Goal: Task Accomplishment & Management: Use online tool/utility

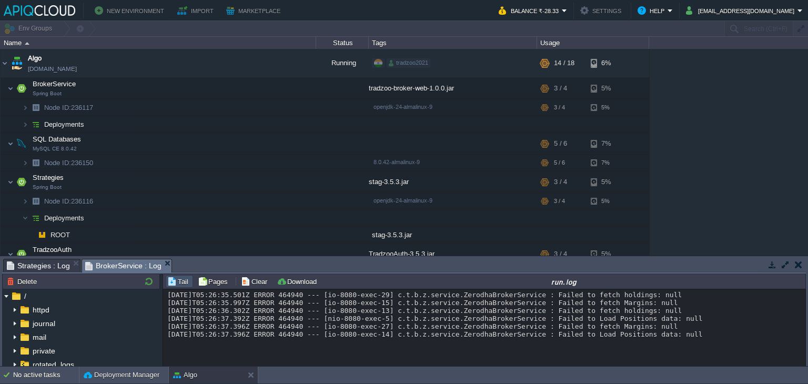
scroll to position [46, 0]
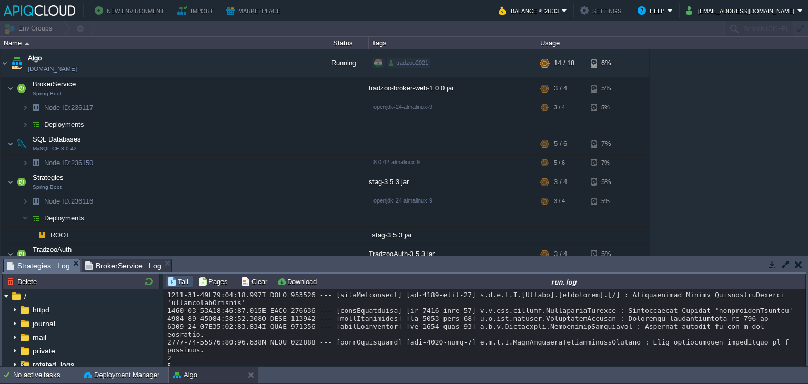
click at [15, 263] on span "Strategies : Log" at bounding box center [38, 265] width 63 height 13
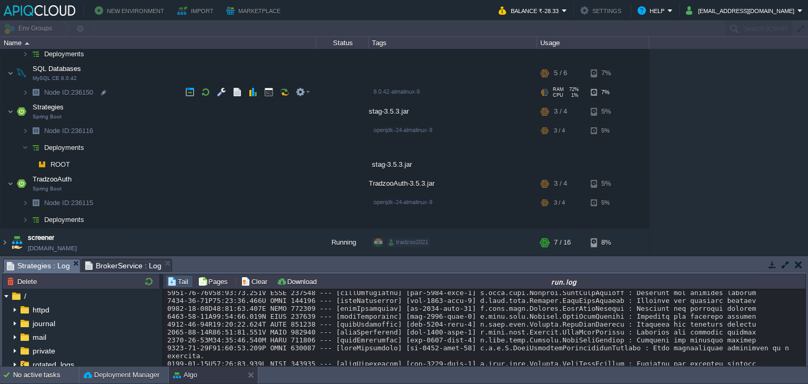
scroll to position [3, 0]
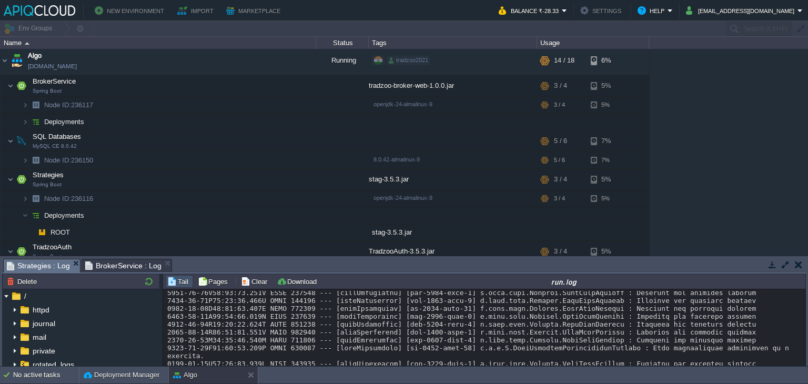
click at [39, 267] on span "Strategies : Log" at bounding box center [38, 265] width 63 height 13
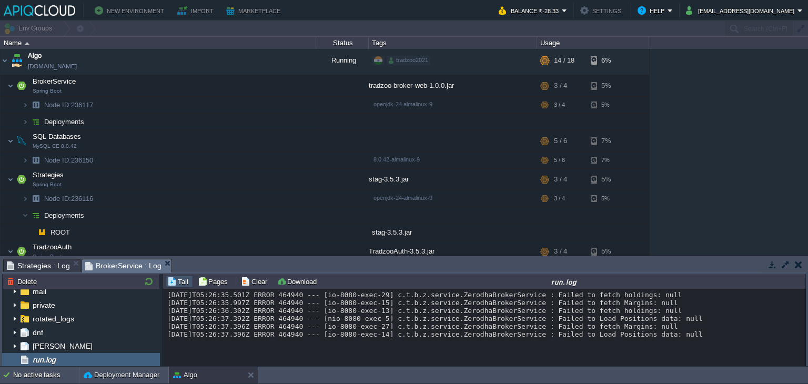
click at [118, 270] on span "BrokerService : Log" at bounding box center [123, 265] width 76 height 13
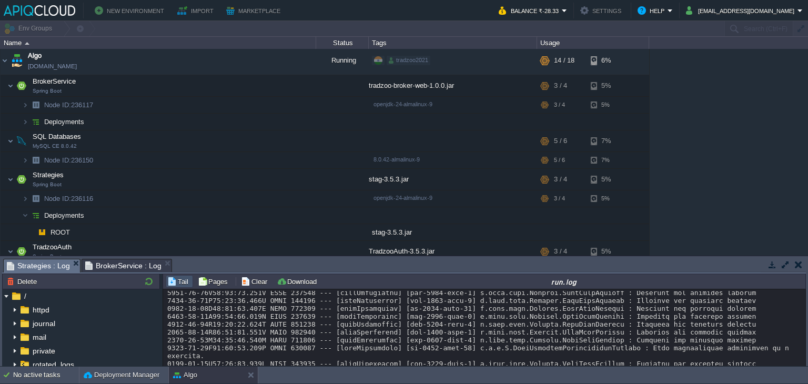
click at [37, 264] on span "Strategies : Log" at bounding box center [38, 265] width 63 height 13
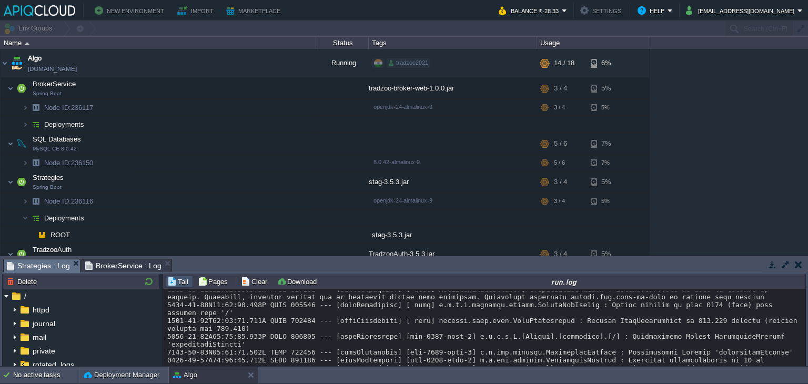
scroll to position [1737, 0]
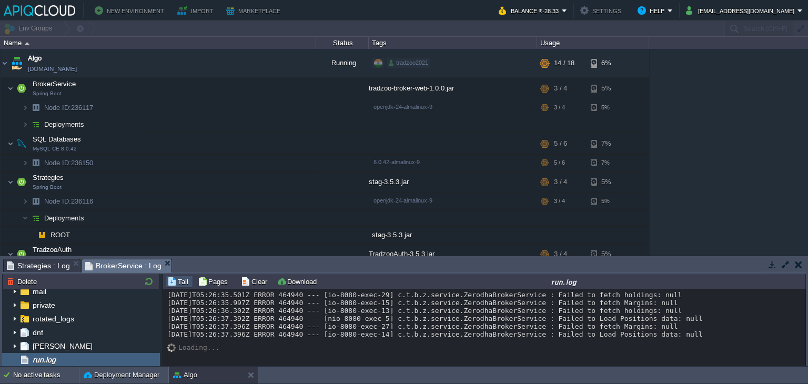
click at [105, 267] on span "BrokerService : Log" at bounding box center [123, 265] width 76 height 13
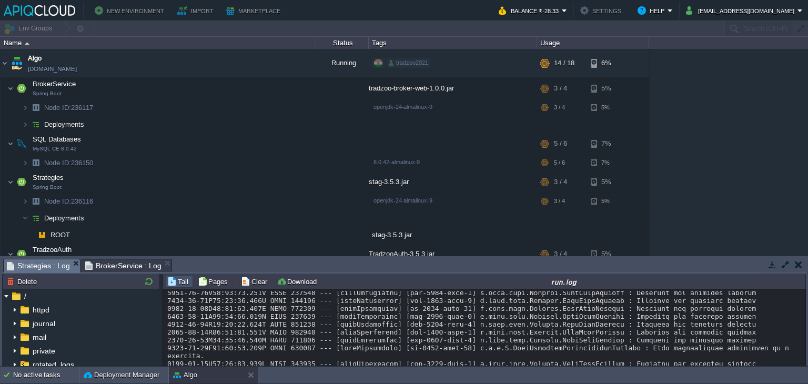
click at [50, 272] on span "Strategies : Log" at bounding box center [38, 265] width 63 height 13
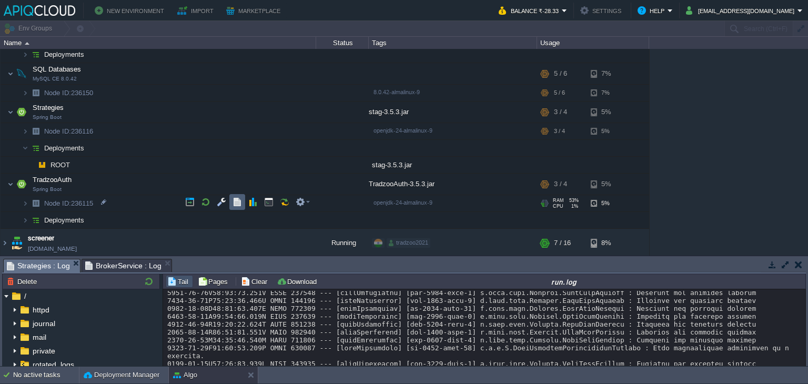
click at [234, 201] on button "button" at bounding box center [236, 201] width 9 height 9
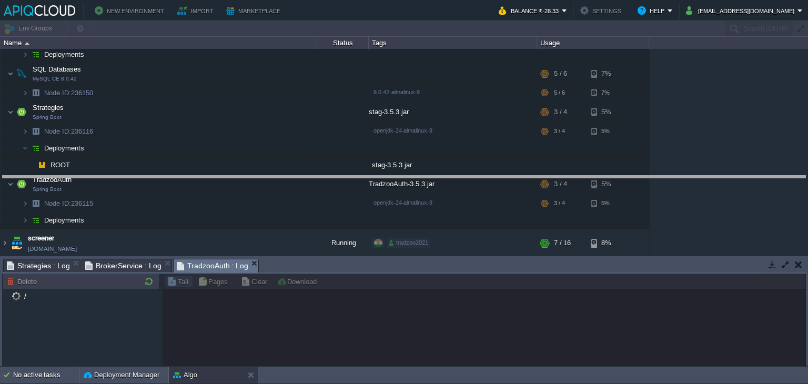
drag, startPoint x: 349, startPoint y: 262, endPoint x: 378, endPoint y: 177, distance: 90.4
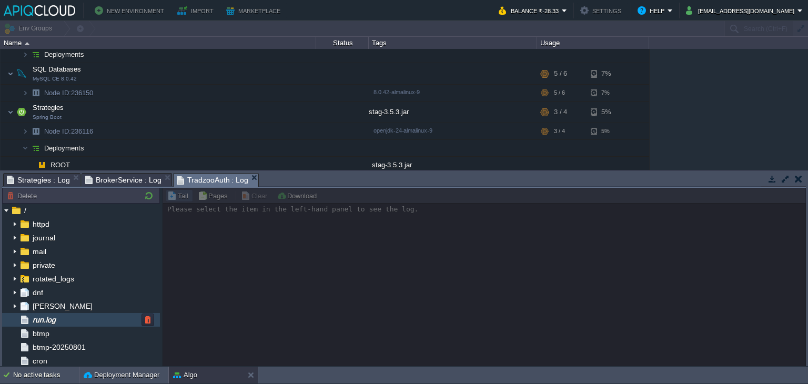
click at [71, 326] on div "run.log" at bounding box center [81, 320] width 158 height 14
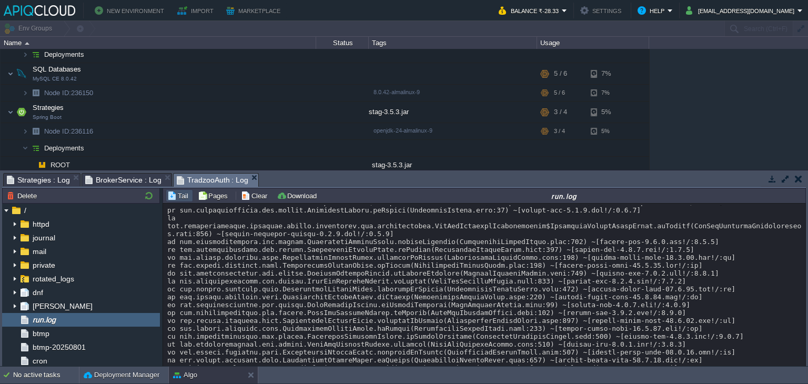
scroll to position [1124, 0]
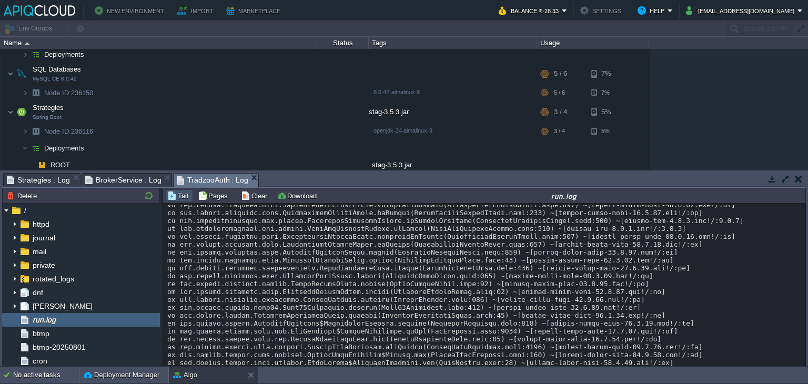
drag, startPoint x: 238, startPoint y: 340, endPoint x: 168, endPoint y: 336, distance: 69.5
copy div "[DATE]T04:35:27"
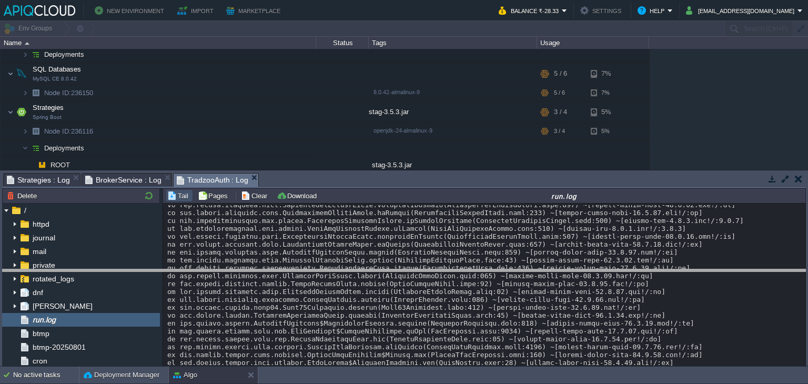
drag, startPoint x: 540, startPoint y: 179, endPoint x: 554, endPoint y: 274, distance: 96.7
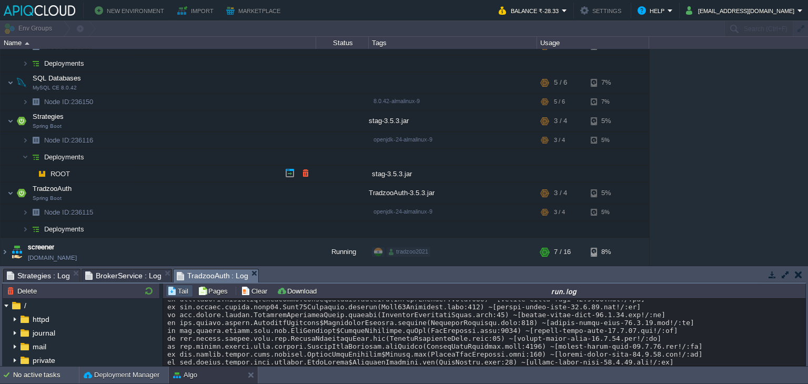
scroll to position [60, 0]
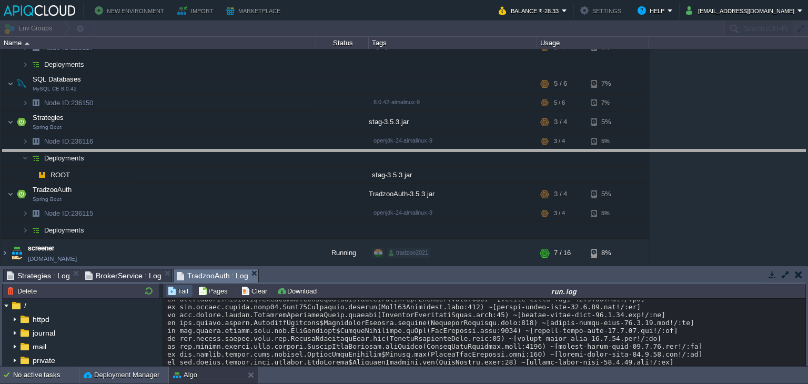
drag, startPoint x: 341, startPoint y: 275, endPoint x: 352, endPoint y: 127, distance: 149.2
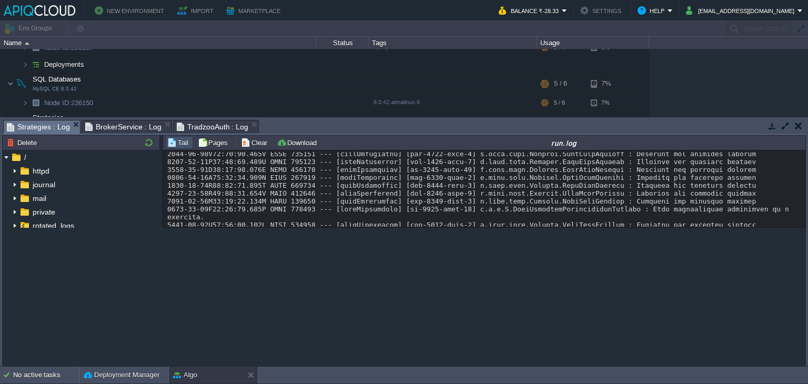
scroll to position [1654, 0]
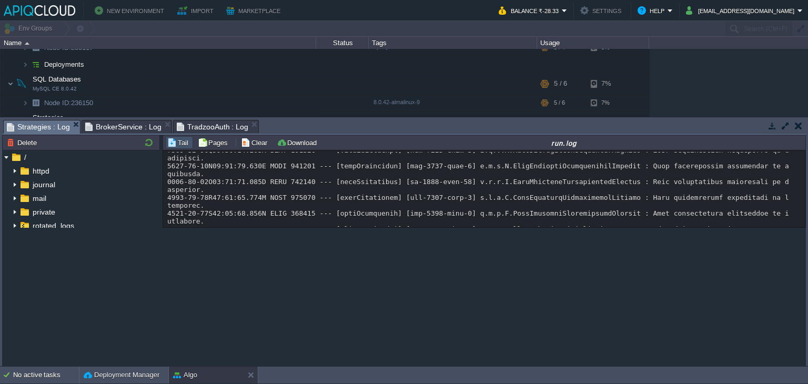
click at [42, 129] on span "Strategies : Log" at bounding box center [38, 126] width 63 height 13
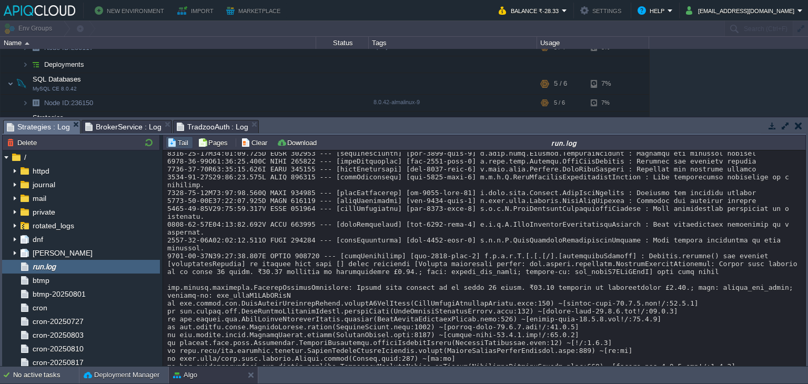
scroll to position [281, 0]
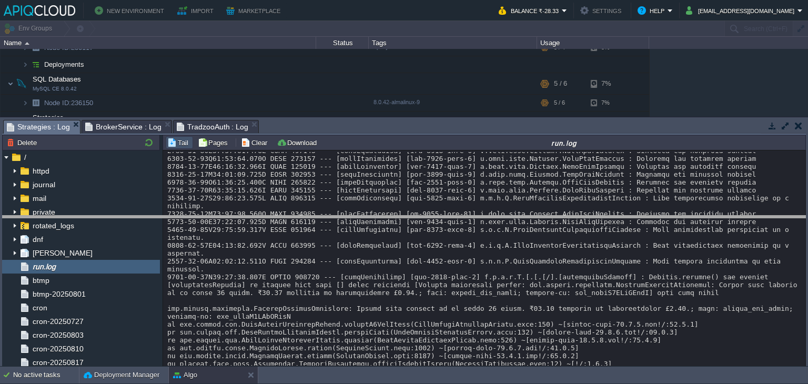
drag, startPoint x: 495, startPoint y: 130, endPoint x: 520, endPoint y: 226, distance: 99.0
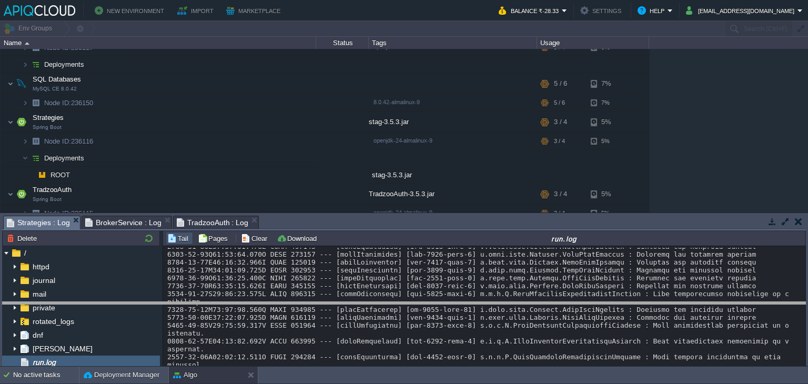
drag, startPoint x: 521, startPoint y: 222, endPoint x: 535, endPoint y: 308, distance: 86.8
